Goal: Navigation & Orientation: Find specific page/section

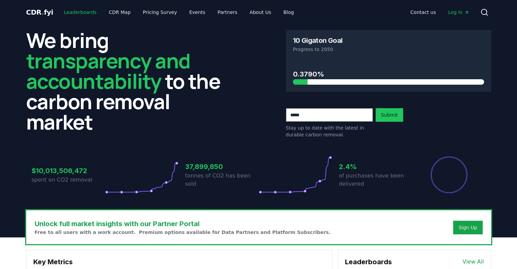
click at [68, 12] on link "Leaderboards" at bounding box center [80, 12] width 44 height 12
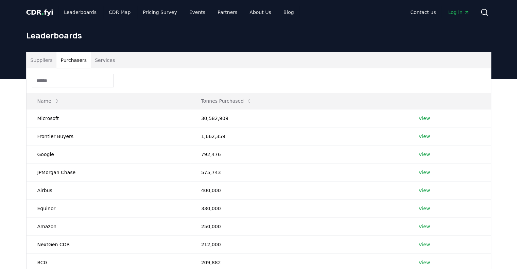
click at [73, 65] on button "Purchasers" at bounding box center [73, 60] width 34 height 16
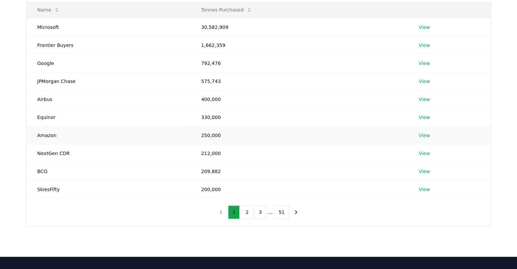
scroll to position [52, 0]
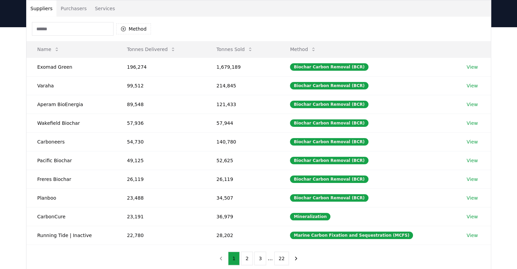
click at [50, 7] on button "Suppliers" at bounding box center [42, 8] width 30 height 16
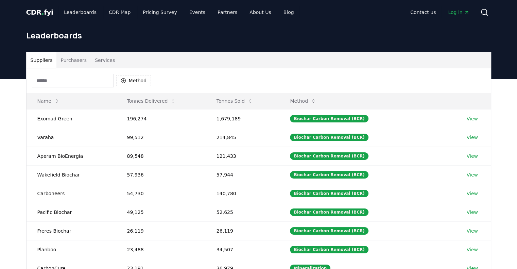
click at [41, 9] on span "." at bounding box center [42, 12] width 2 height 8
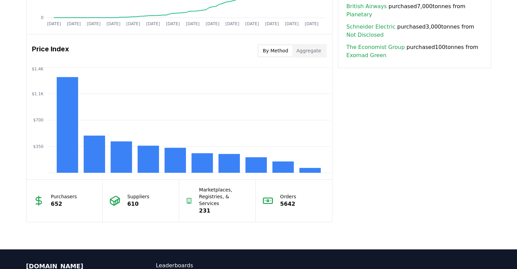
scroll to position [478, 0]
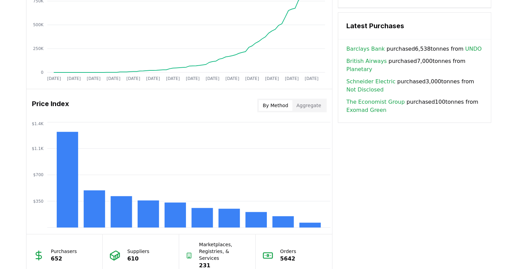
click at [290, 256] on p "5642" at bounding box center [288, 259] width 16 height 8
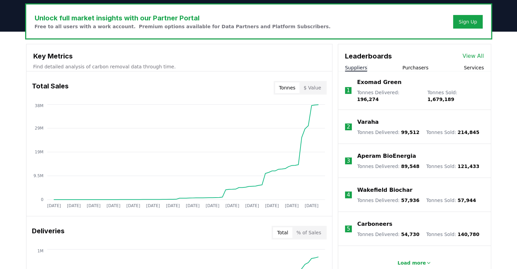
scroll to position [0, 0]
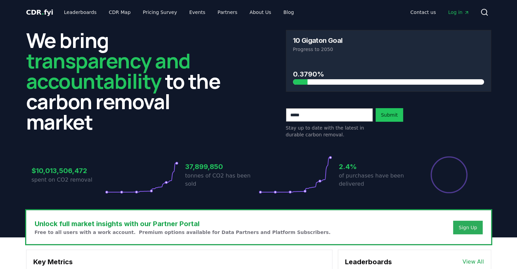
click at [472, 223] on button "Sign Up" at bounding box center [467, 228] width 29 height 14
click at [472, 227] on div "Sign Up" at bounding box center [468, 227] width 18 height 7
